Goal: Communication & Community: Answer question/provide support

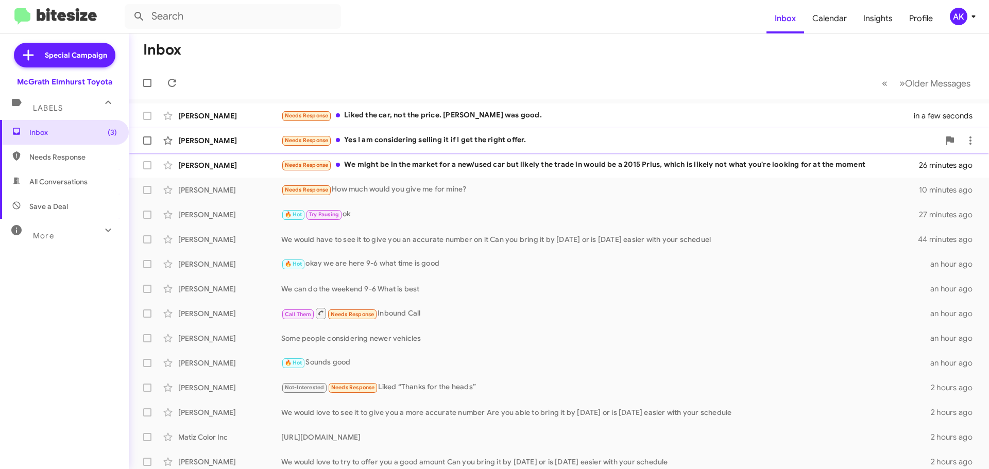
click at [437, 145] on div "Needs Response Yes I am considering selling it if I get the right offer." at bounding box center [610, 140] width 658 height 12
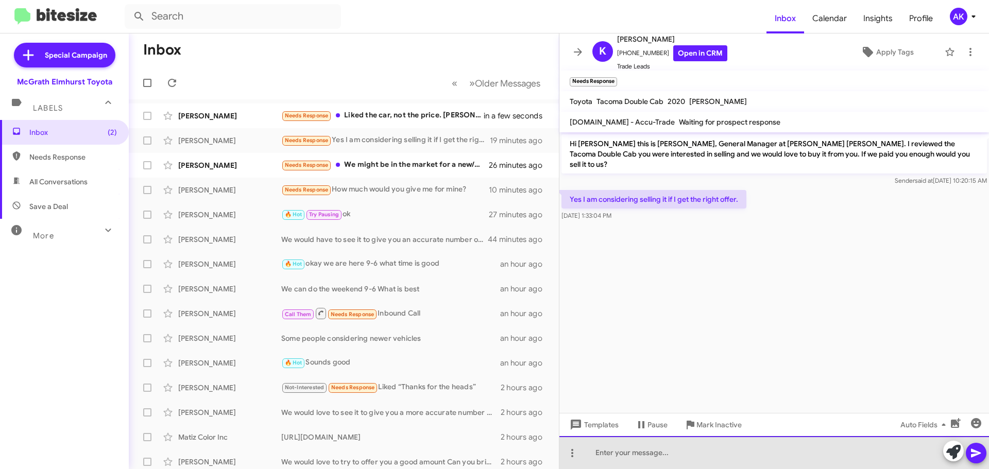
click at [606, 452] on div at bounding box center [775, 452] width 430 height 33
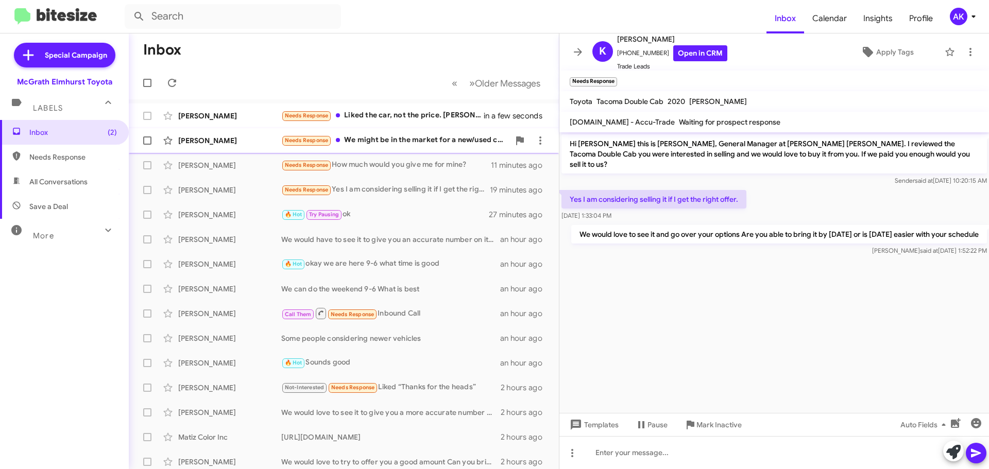
click at [419, 146] on div "Needs Response We might be in the market for a new/used car but likely the trad…" at bounding box center [395, 140] width 228 height 12
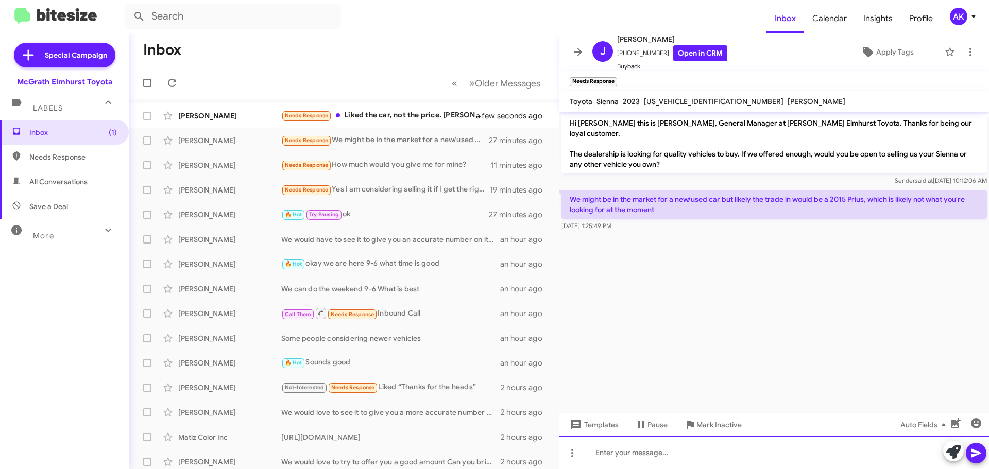
click at [658, 453] on div at bounding box center [775, 452] width 430 height 33
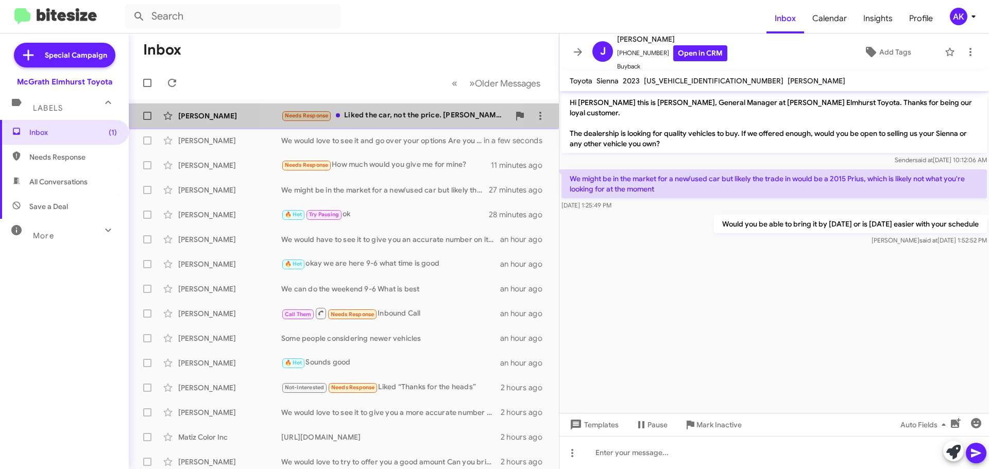
click at [368, 116] on div "Needs Response Liked the car, not the price. [PERSON_NAME] was good." at bounding box center [395, 116] width 228 height 12
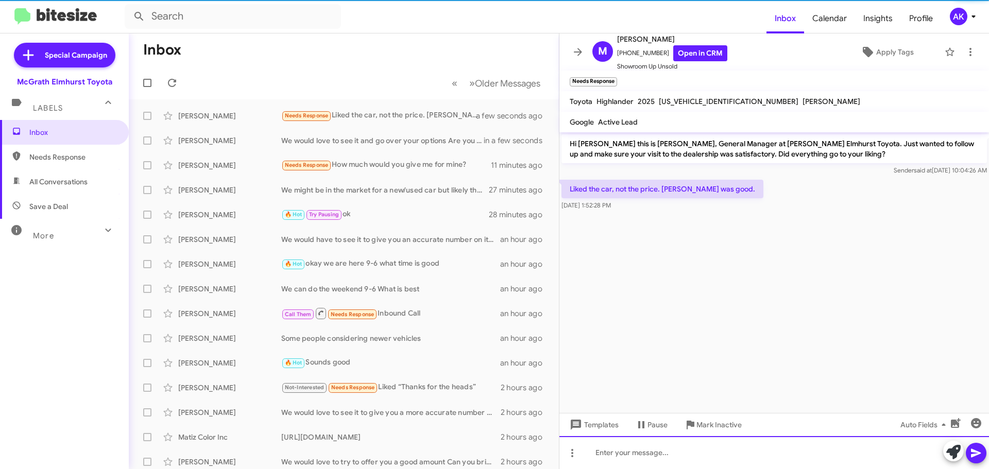
click at [672, 452] on div at bounding box center [775, 452] width 430 height 33
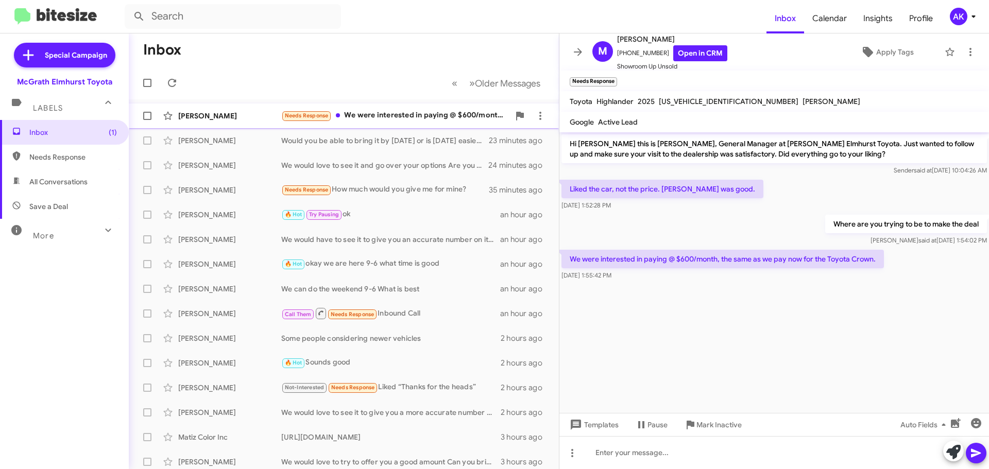
click at [395, 119] on div "Needs Response We were interested in paying @ $600/month, the same as we pay no…" at bounding box center [395, 116] width 228 height 12
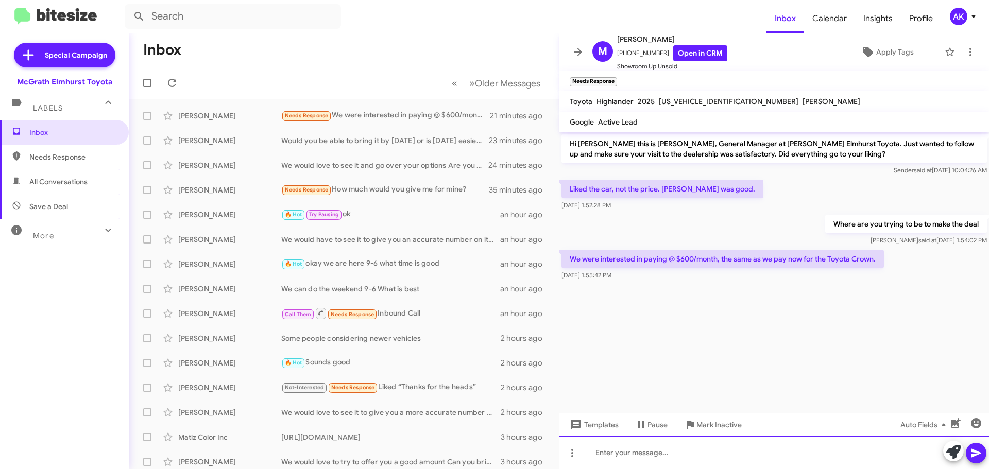
click at [665, 456] on div at bounding box center [775, 452] width 430 height 33
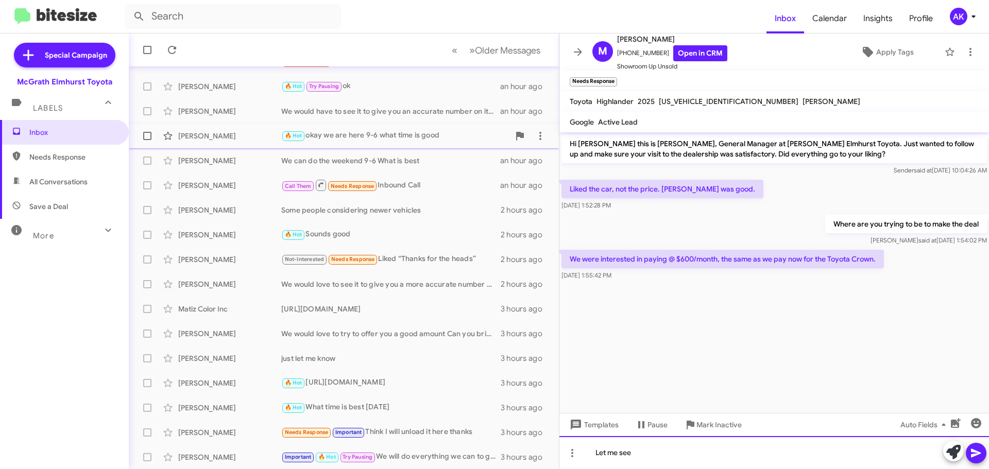
scroll to position [129, 0]
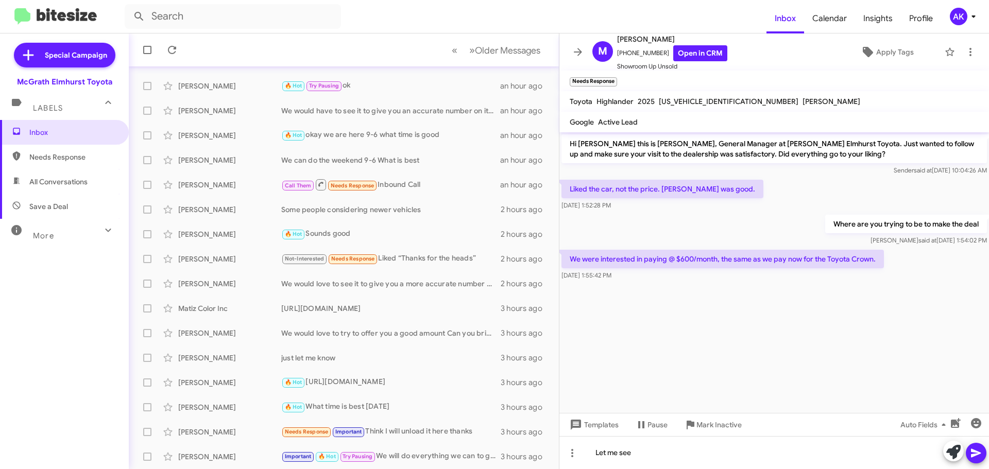
click at [50, 176] on span "All Conversations" at bounding box center [64, 182] width 129 height 25
type input "in:all-conversations"
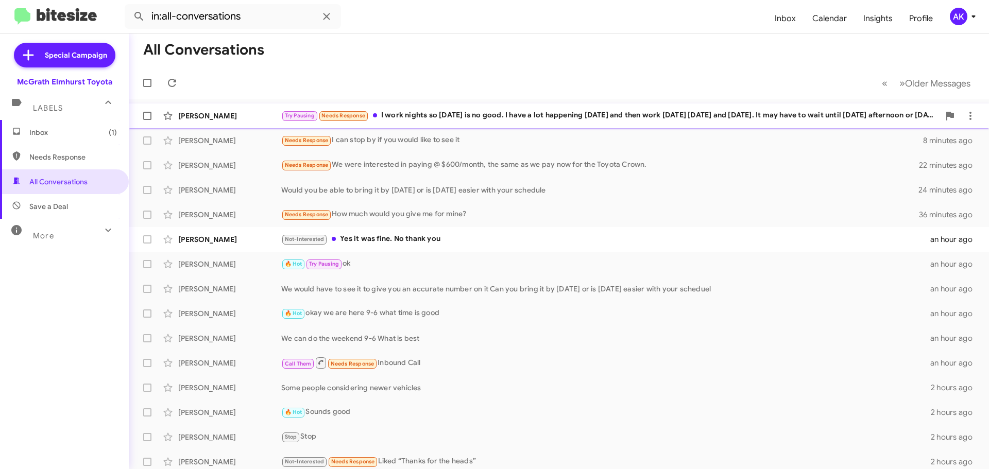
click at [482, 120] on div "Try Pausing Needs Response I work nights so [DATE] is no good. I have a lot hap…" at bounding box center [610, 116] width 658 height 12
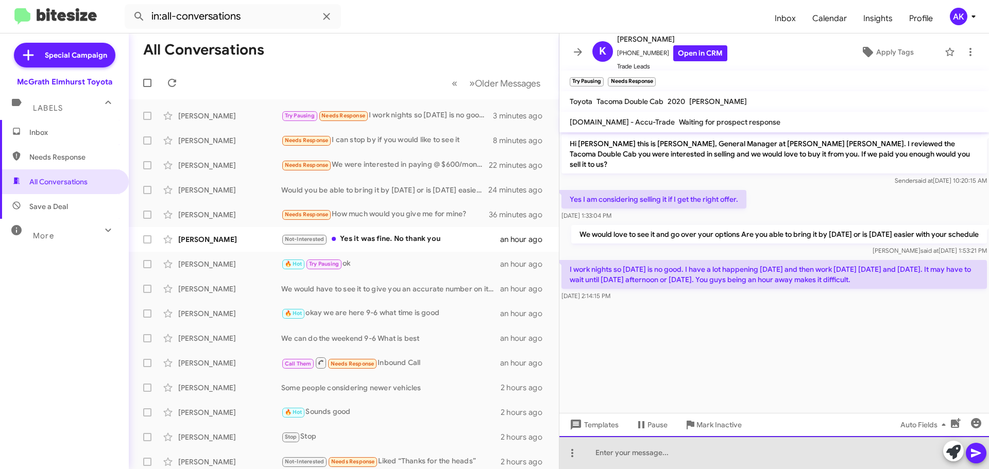
click at [653, 455] on div at bounding box center [775, 452] width 430 height 33
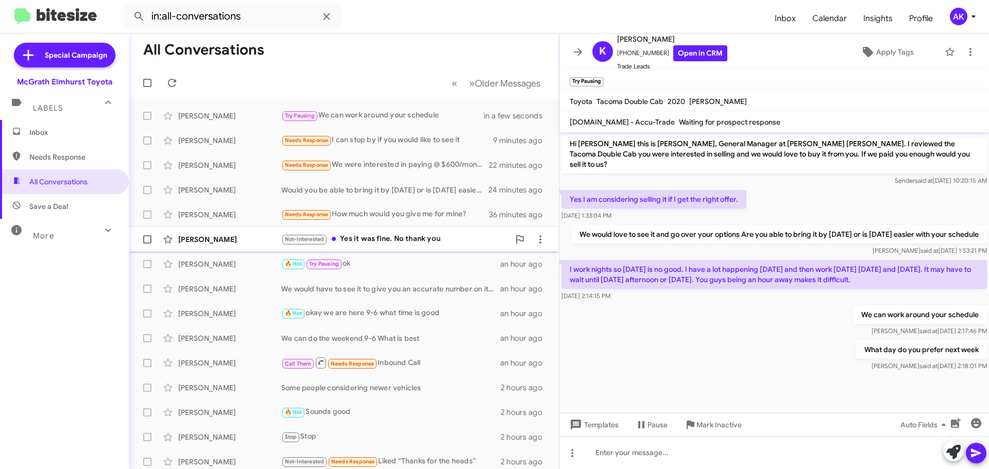
click at [385, 235] on div "Not-Interested Yes it was fine. No thank you" at bounding box center [395, 239] width 228 height 12
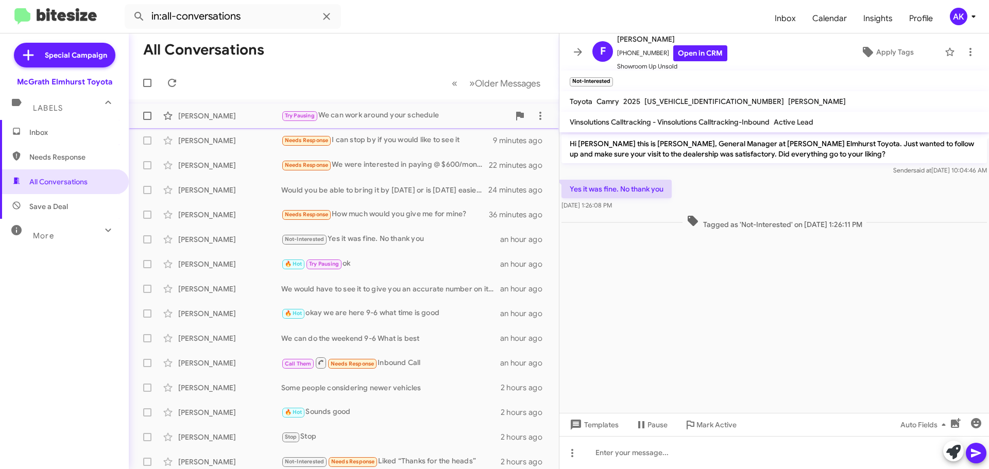
click at [397, 109] on div "[PERSON_NAME] Try Pausing We can work around your schedule in a few seconds" at bounding box center [344, 116] width 414 height 21
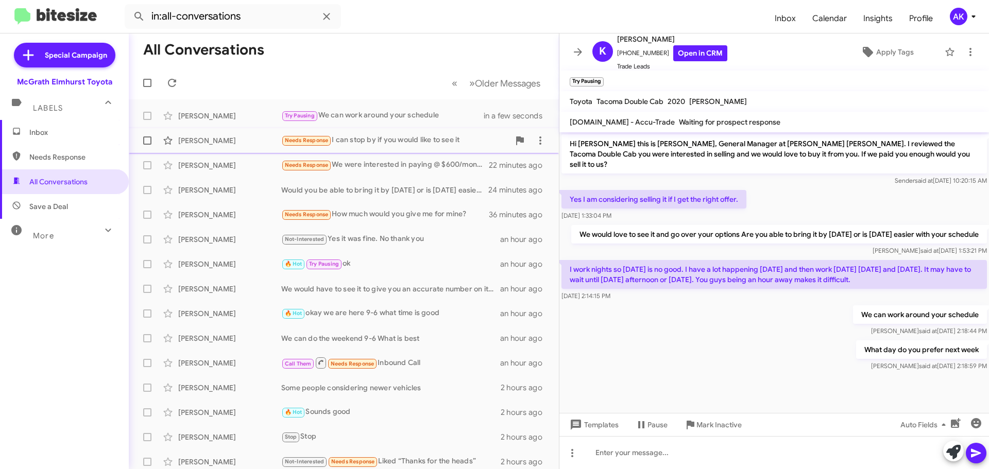
click at [387, 143] on div "Needs Response I can stop by if you would like to see it" at bounding box center [395, 140] width 228 height 12
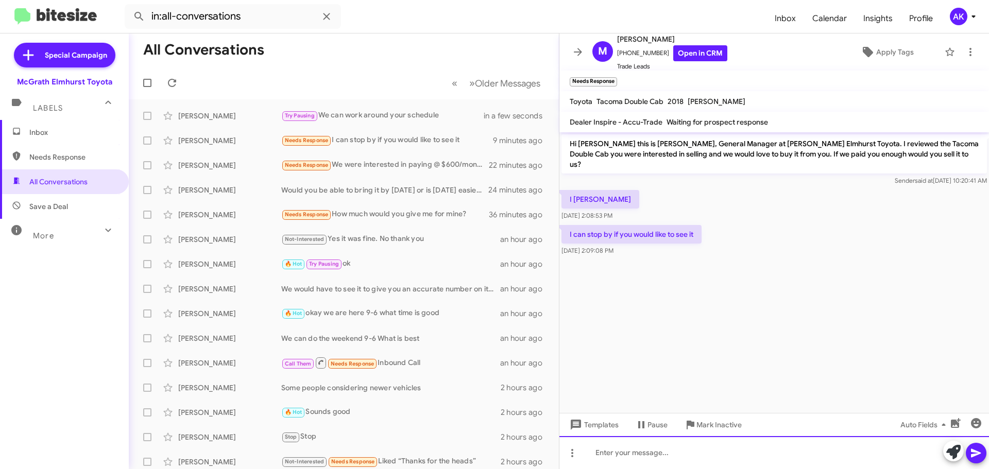
click at [679, 467] on div at bounding box center [775, 452] width 430 height 33
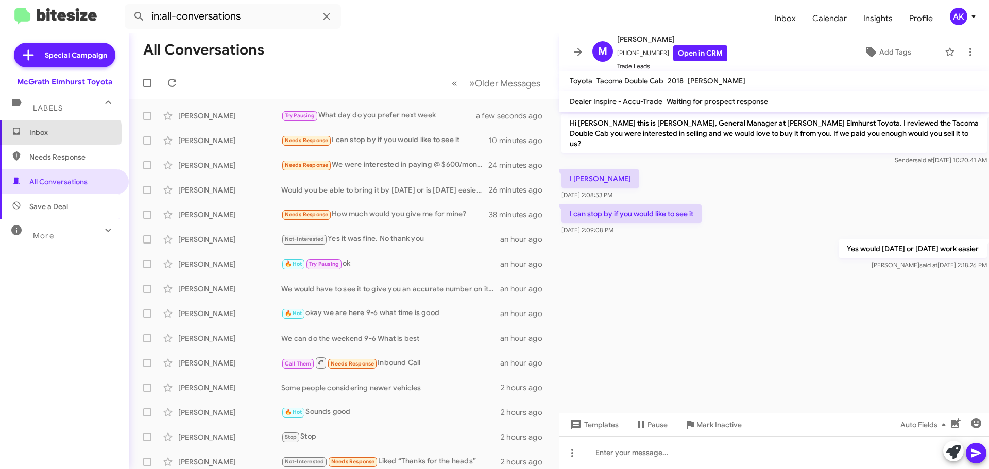
click at [56, 133] on span "Inbox" at bounding box center [73, 132] width 88 height 10
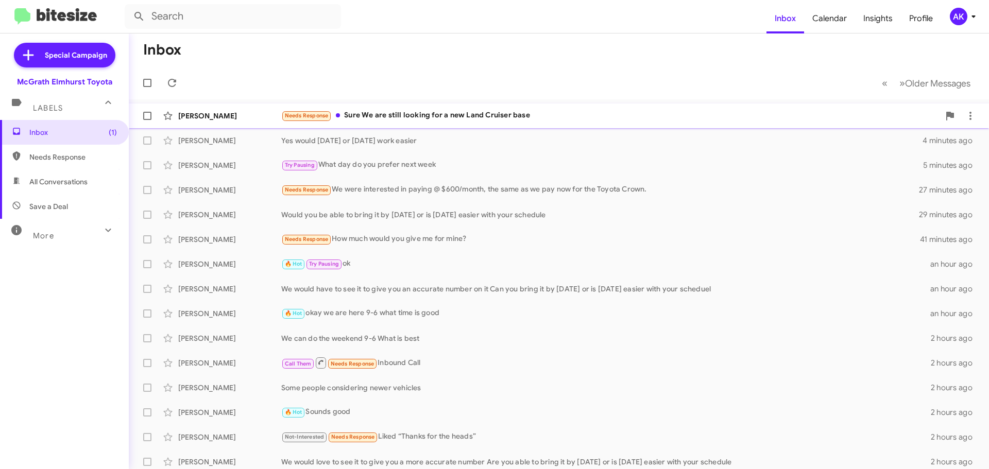
click at [404, 124] on div "[PERSON_NAME] Needs Response Sure We are still looking for a new Land Cruiser b…" at bounding box center [559, 116] width 844 height 21
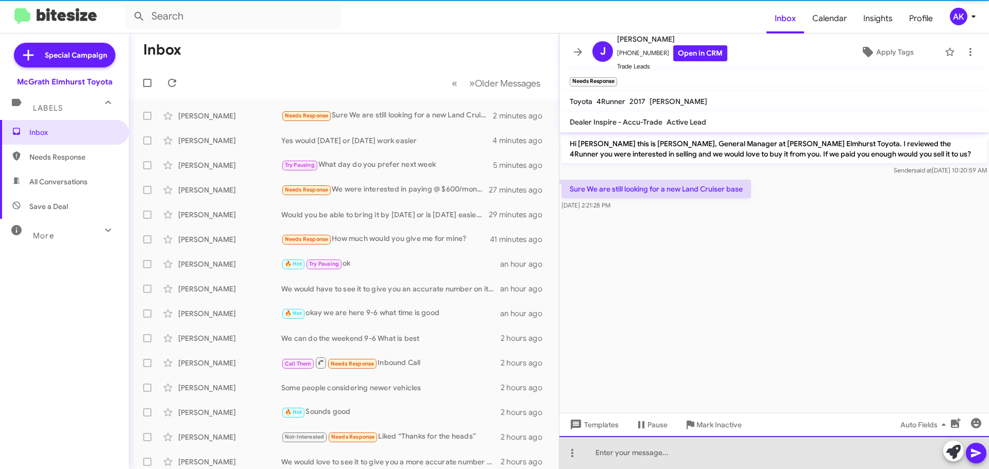
click at [636, 455] on div at bounding box center [775, 452] width 430 height 33
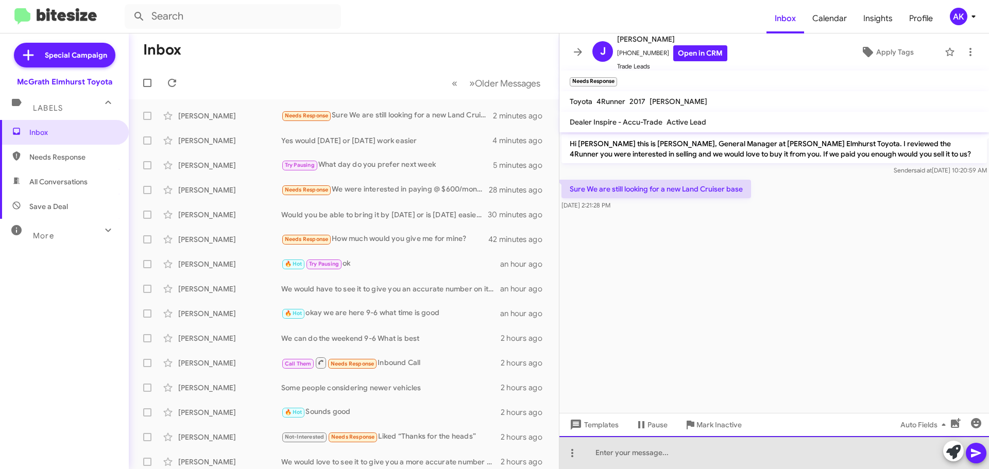
drag, startPoint x: 651, startPoint y: 465, endPoint x: 631, endPoint y: 467, distance: 20.7
click at [651, 465] on div at bounding box center [775, 452] width 430 height 33
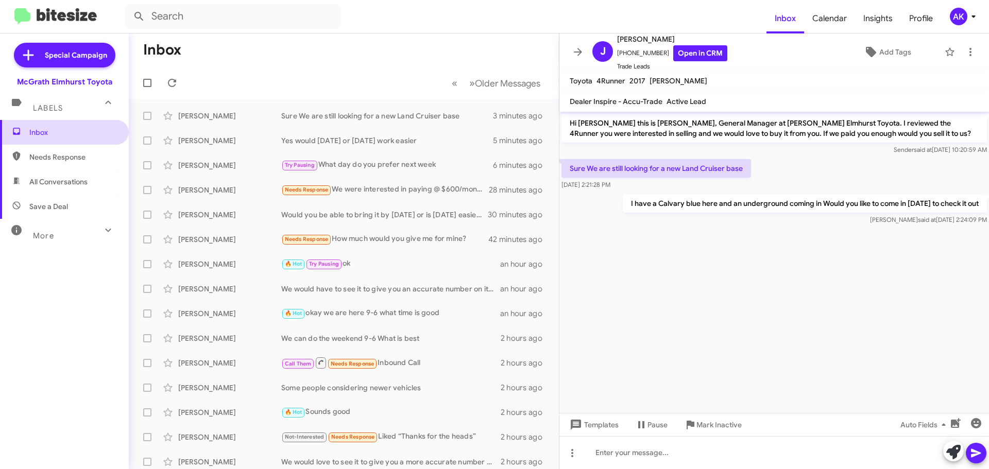
click at [48, 129] on span "Inbox" at bounding box center [73, 132] width 88 height 10
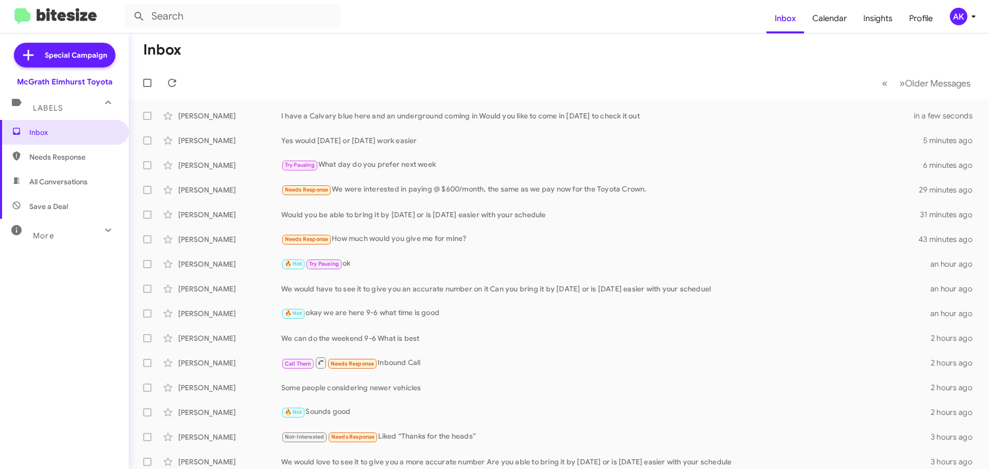
click at [64, 161] on span "Needs Response" at bounding box center [73, 157] width 88 height 10
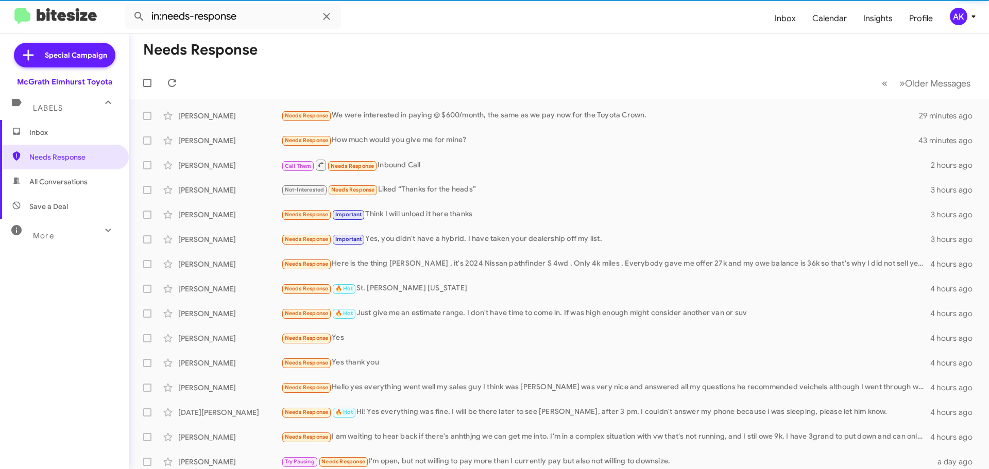
click at [67, 183] on span "All Conversations" at bounding box center [58, 182] width 58 height 10
type input "in:all-conversations"
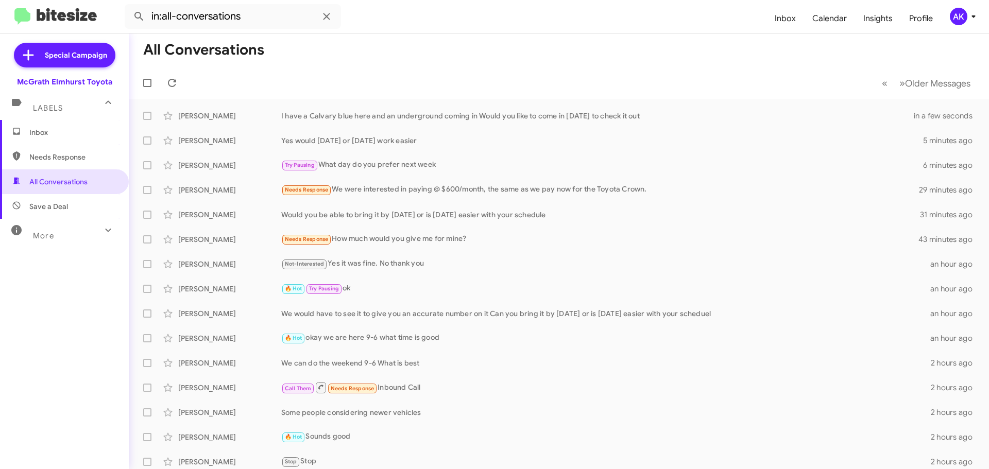
click at [57, 113] on mat-expansion-panel-header "Labels" at bounding box center [64, 103] width 129 height 33
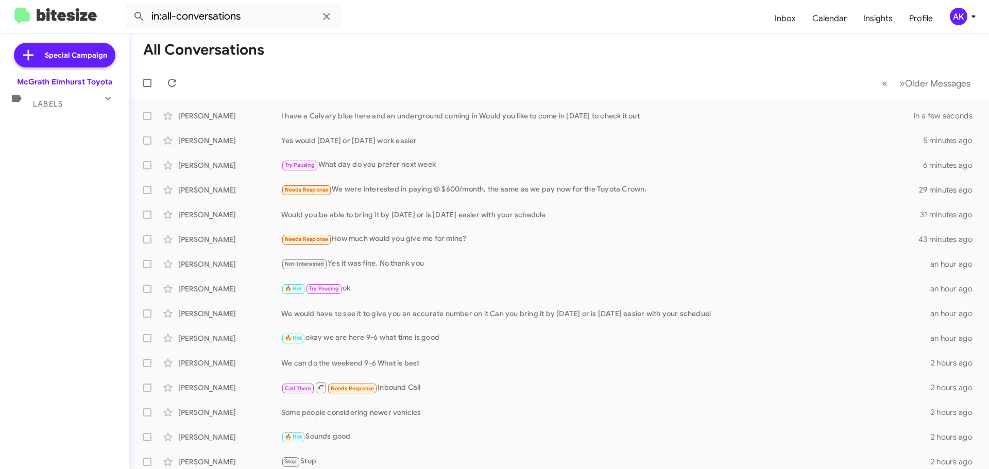
click at [56, 113] on div "Special Campaign [PERSON_NAME] Elmhurst Toyota Labels Inbox Needs Response All …" at bounding box center [64, 249] width 129 height 432
click at [58, 108] on span "Labels" at bounding box center [48, 103] width 30 height 9
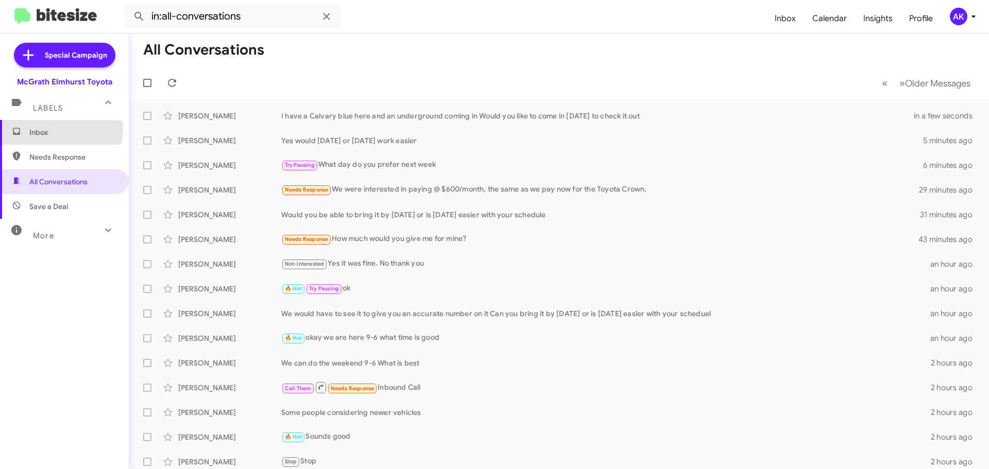
click at [52, 129] on span "Inbox" at bounding box center [73, 132] width 88 height 10
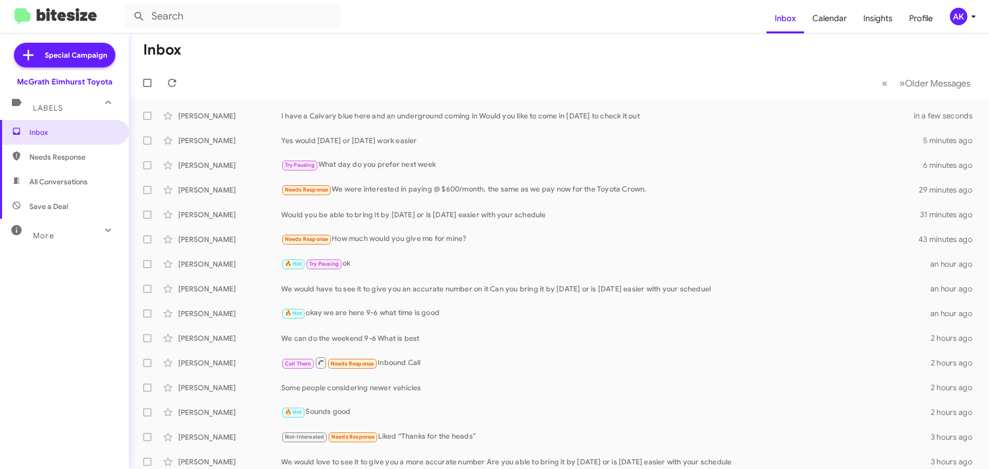
click at [970, 17] on icon at bounding box center [974, 16] width 12 height 12
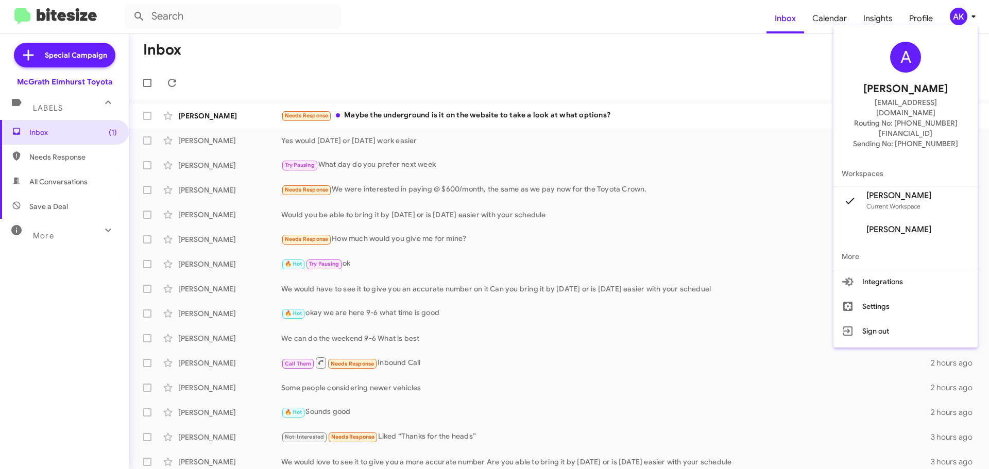
click at [514, 113] on div at bounding box center [494, 234] width 989 height 469
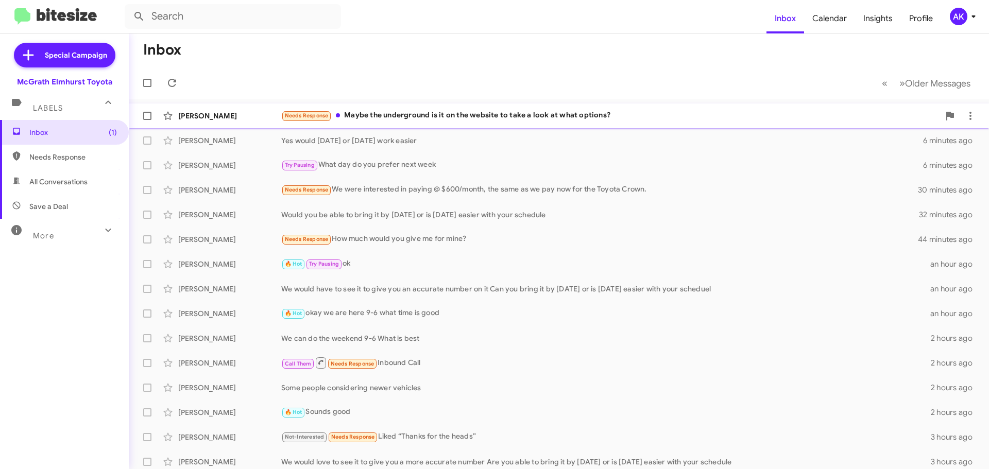
click at [441, 113] on div "Needs Response Maybe the underground is it on the website to take a look at wha…" at bounding box center [610, 116] width 658 height 12
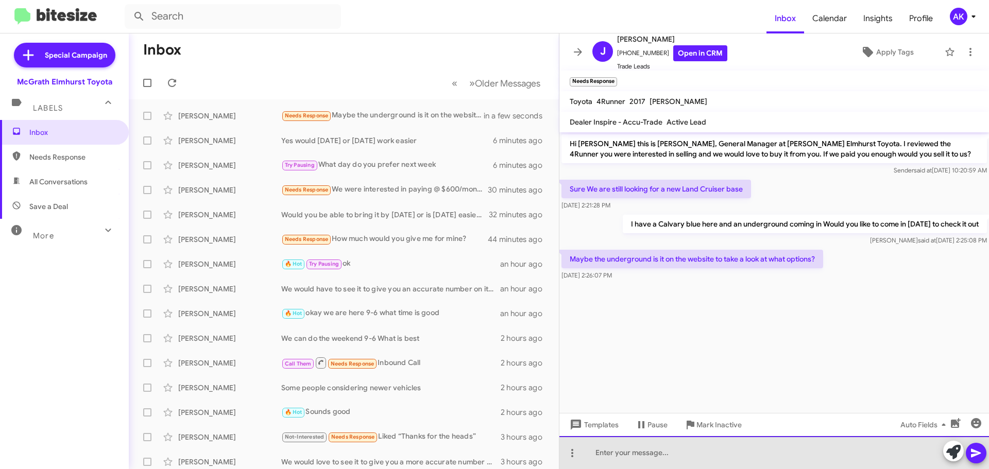
click at [618, 450] on div at bounding box center [775, 452] width 430 height 33
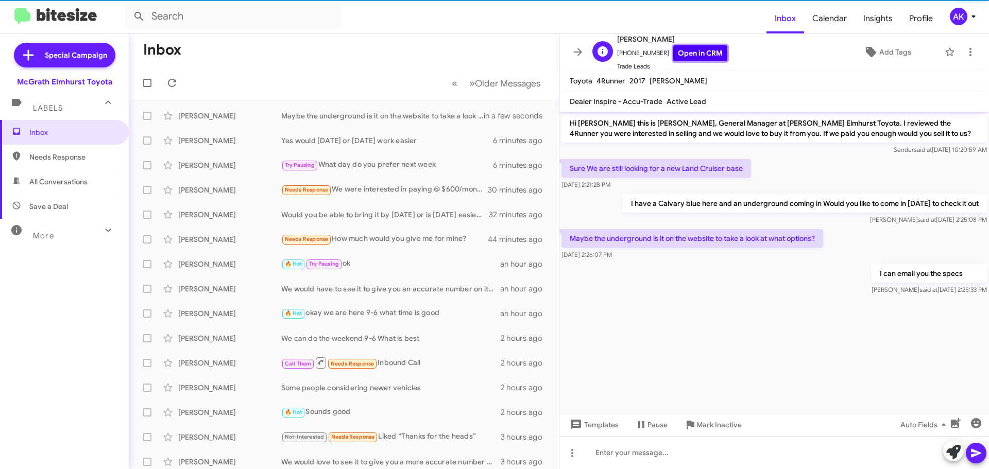
click at [677, 56] on link "Open in CRM" at bounding box center [700, 53] width 54 height 16
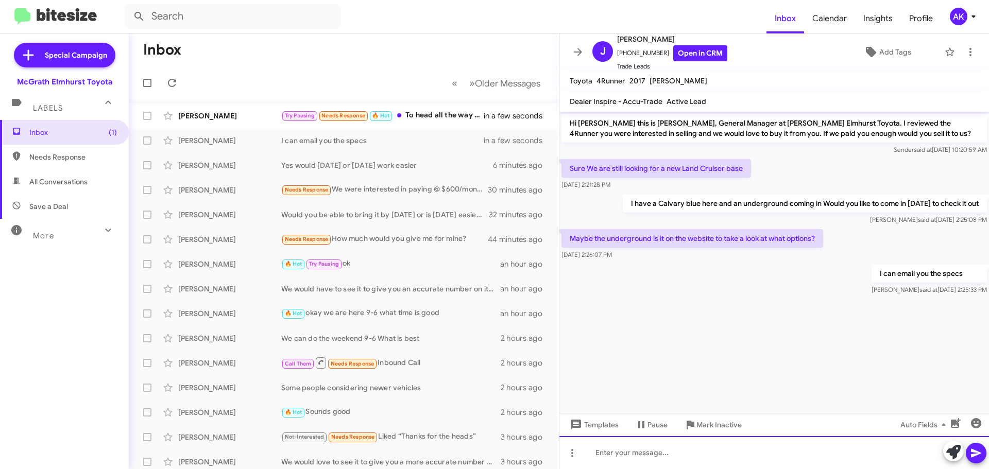
click at [671, 461] on div at bounding box center [775, 452] width 430 height 33
click at [733, 451] on div at bounding box center [775, 452] width 430 height 33
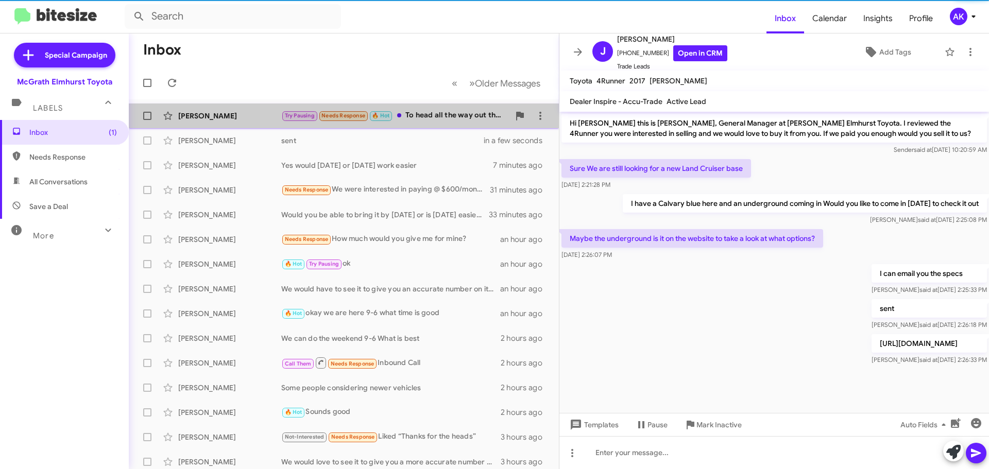
click at [408, 116] on div "Try Pausing Needs Response 🔥 Hot To head all the way out there [DATE] would be …" at bounding box center [395, 116] width 228 height 12
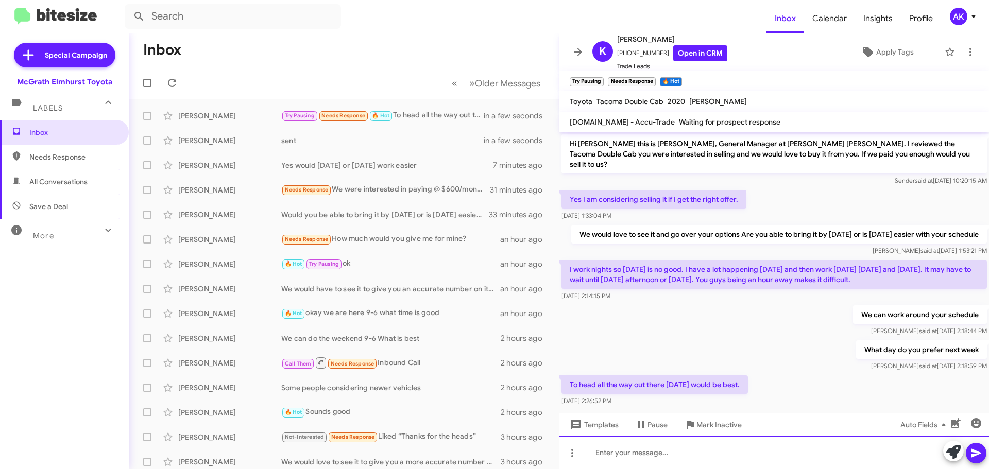
click at [673, 449] on div at bounding box center [775, 452] width 430 height 33
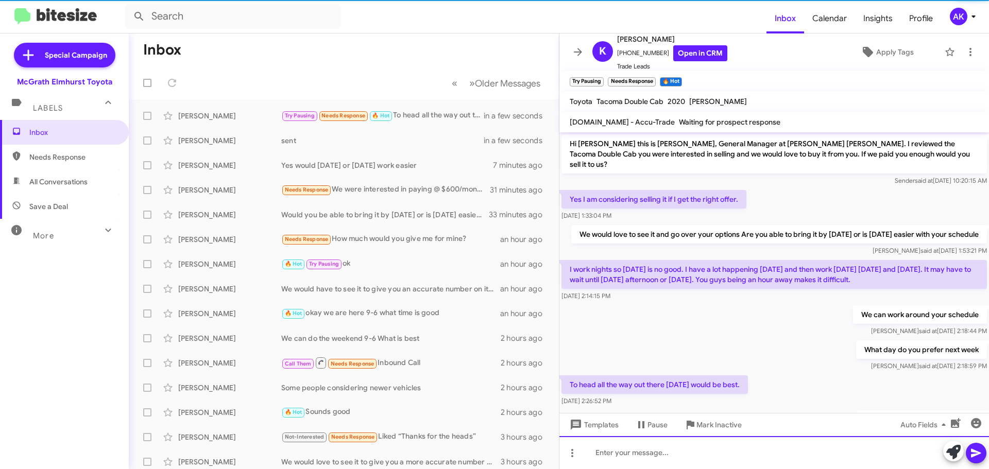
scroll to position [51, 0]
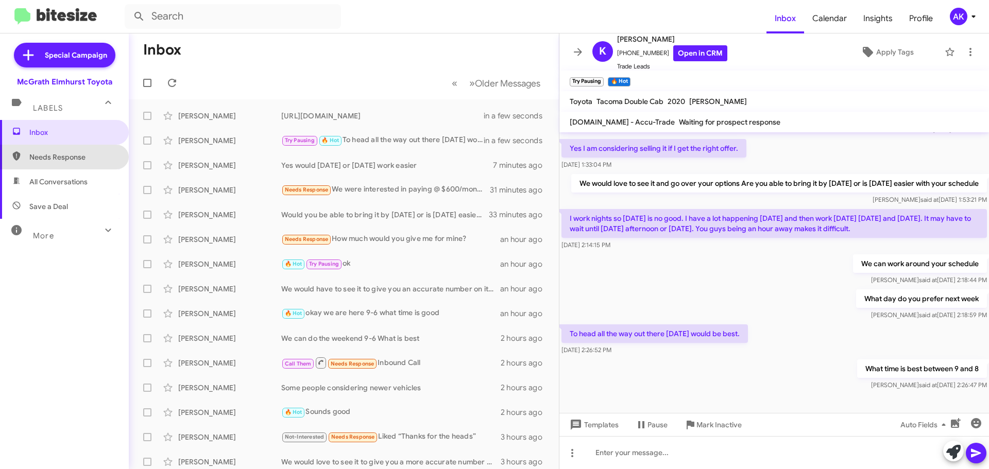
click at [75, 157] on span "Needs Response" at bounding box center [73, 157] width 88 height 10
type input "in:needs-response"
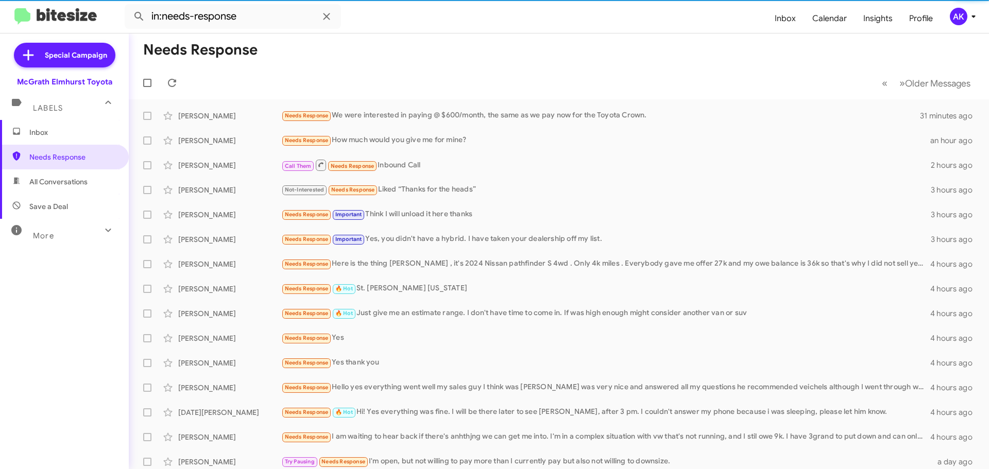
click at [57, 130] on span "Inbox" at bounding box center [73, 132] width 88 height 10
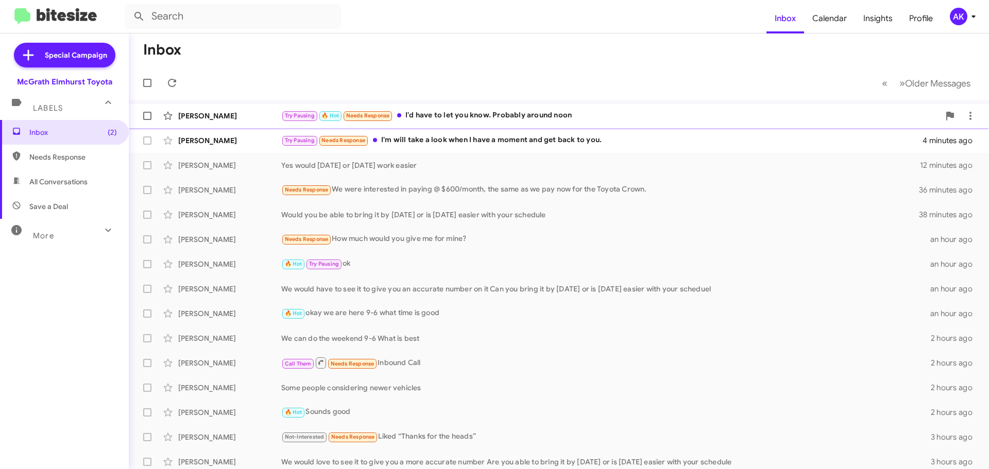
click at [557, 118] on div "Try Pausing 🔥 Hot Needs Response I'd have to let you know. Probably around noon" at bounding box center [610, 116] width 658 height 12
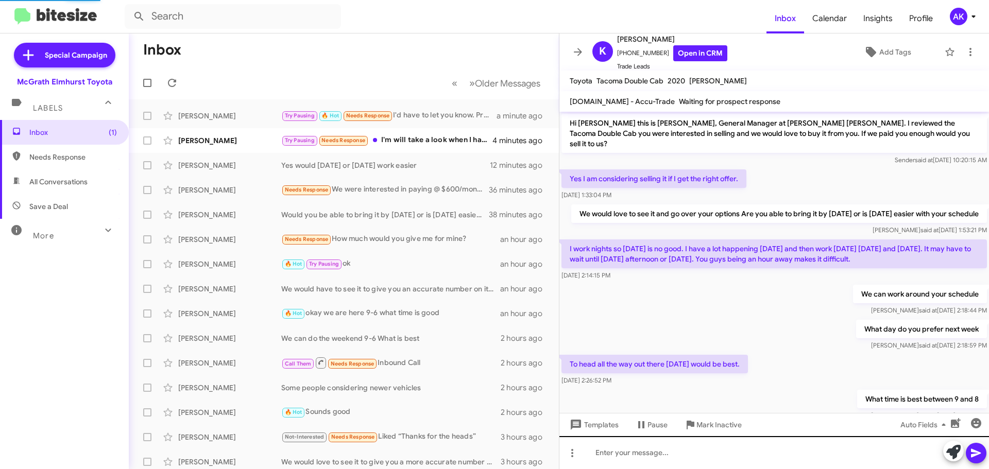
scroll to position [27, 0]
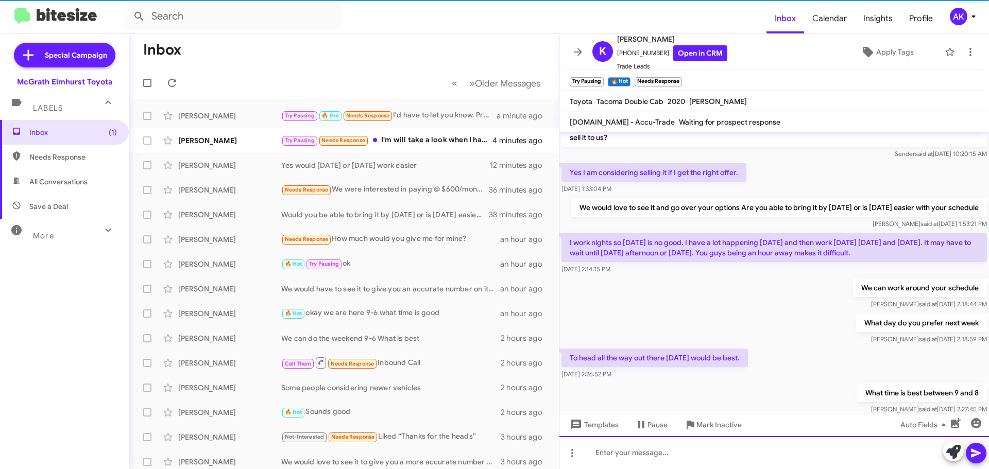
click at [631, 445] on div at bounding box center [775, 452] width 430 height 33
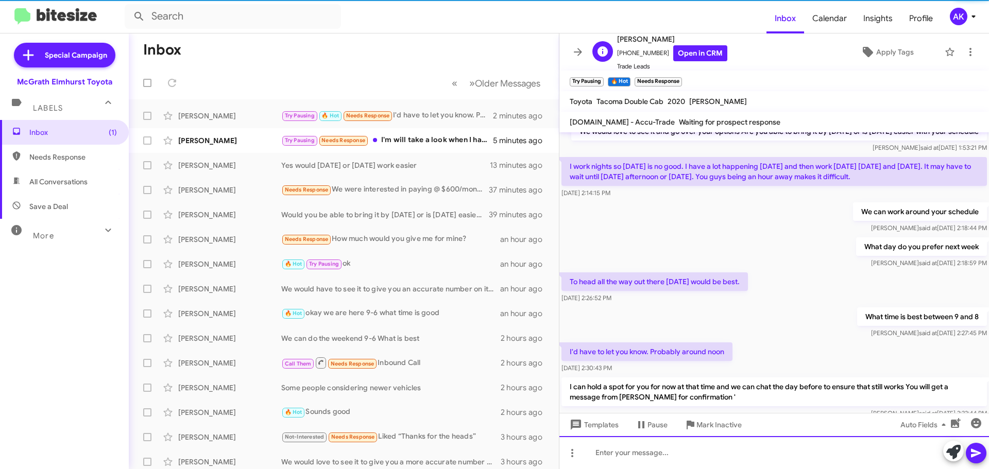
scroll to position [85, 0]
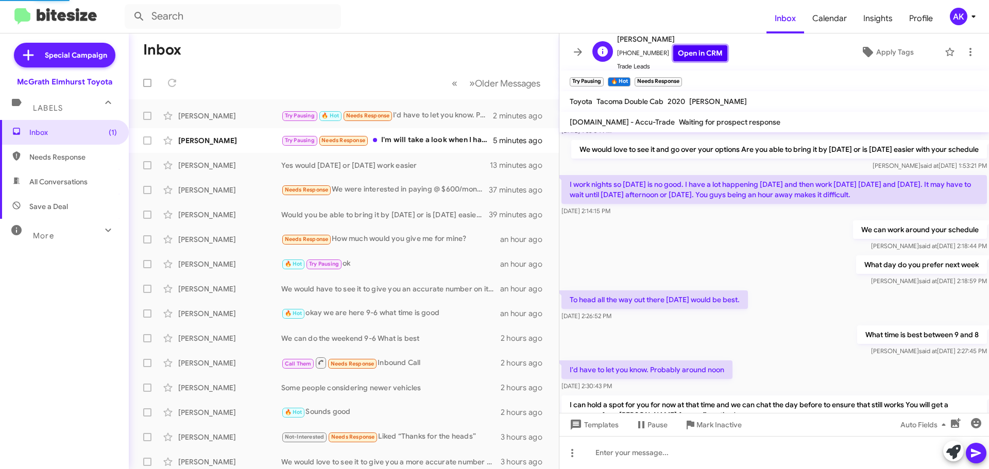
click at [682, 47] on link "Open in CRM" at bounding box center [700, 53] width 54 height 16
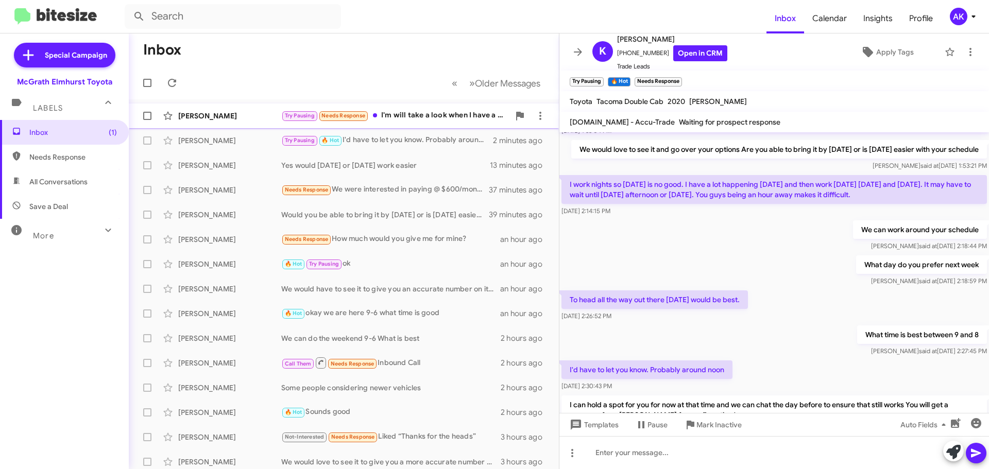
click at [394, 117] on div "Try Pausing Needs Response I'm will take a look when I have a moment and get ba…" at bounding box center [395, 116] width 228 height 12
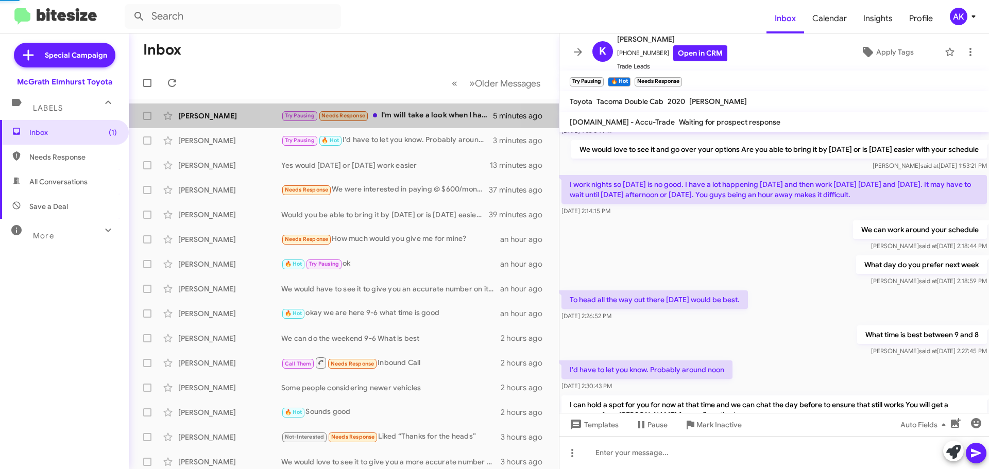
scroll to position [41, 0]
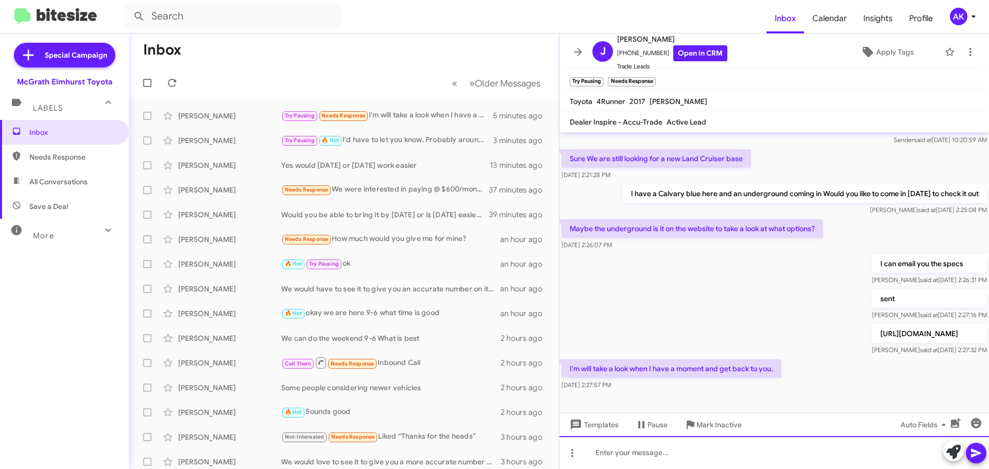
click at [622, 452] on div at bounding box center [775, 452] width 430 height 33
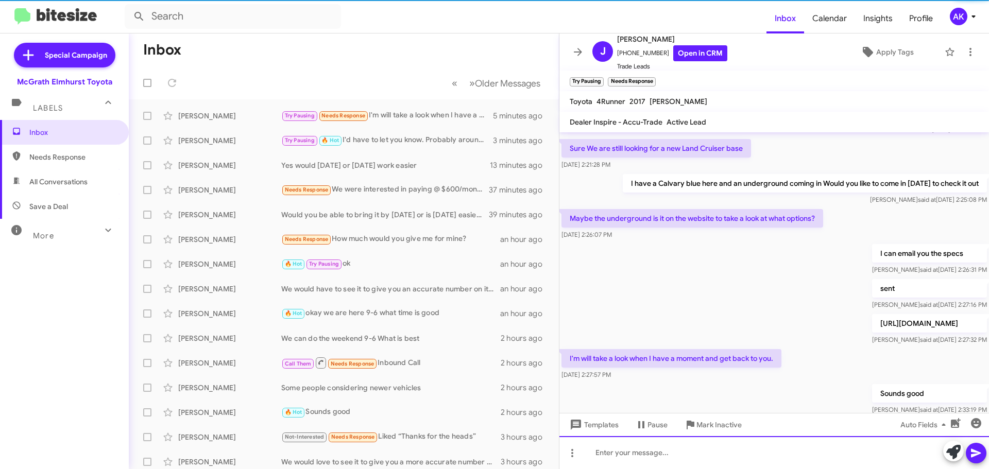
scroll to position [78, 0]
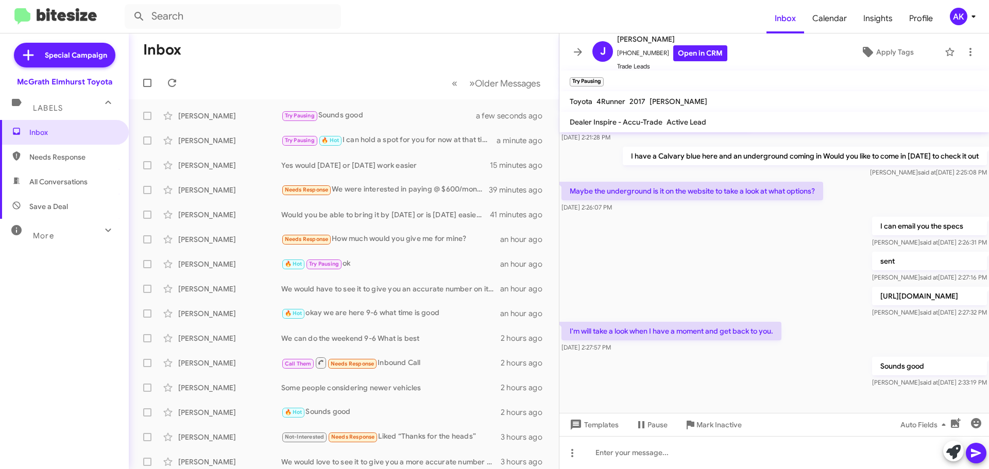
drag, startPoint x: 58, startPoint y: 162, endPoint x: 64, endPoint y: 160, distance: 6.4
click at [58, 162] on span "Needs Response" at bounding box center [73, 157] width 88 height 10
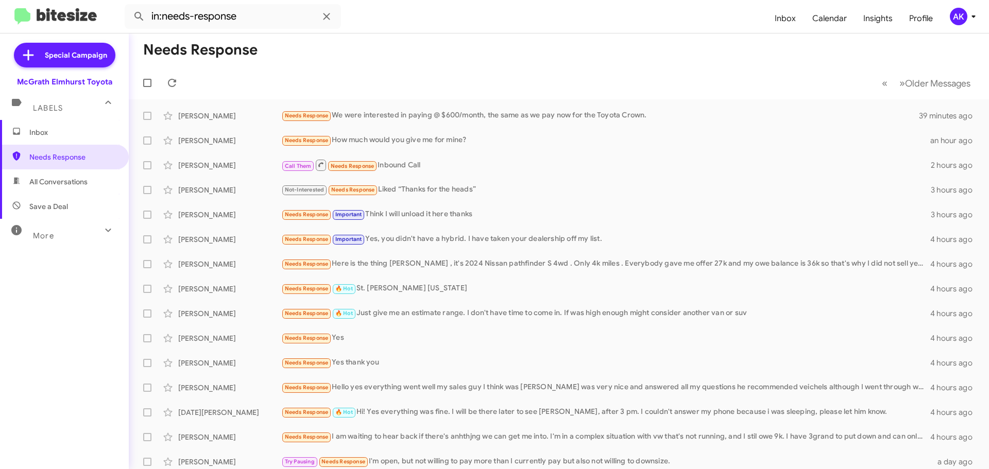
click at [65, 181] on span "All Conversations" at bounding box center [58, 182] width 58 height 10
type input "in:all-conversations"
